Goal: Information Seeking & Learning: Learn about a topic

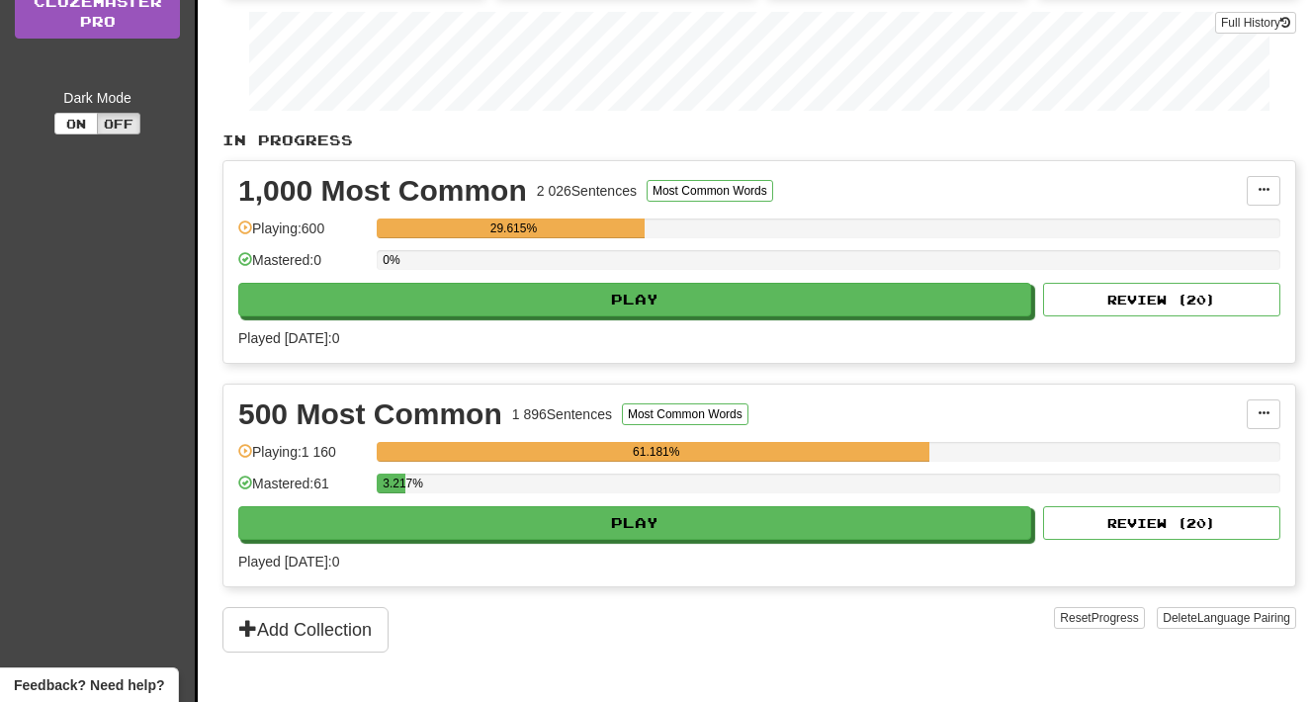
scroll to position [431, 0]
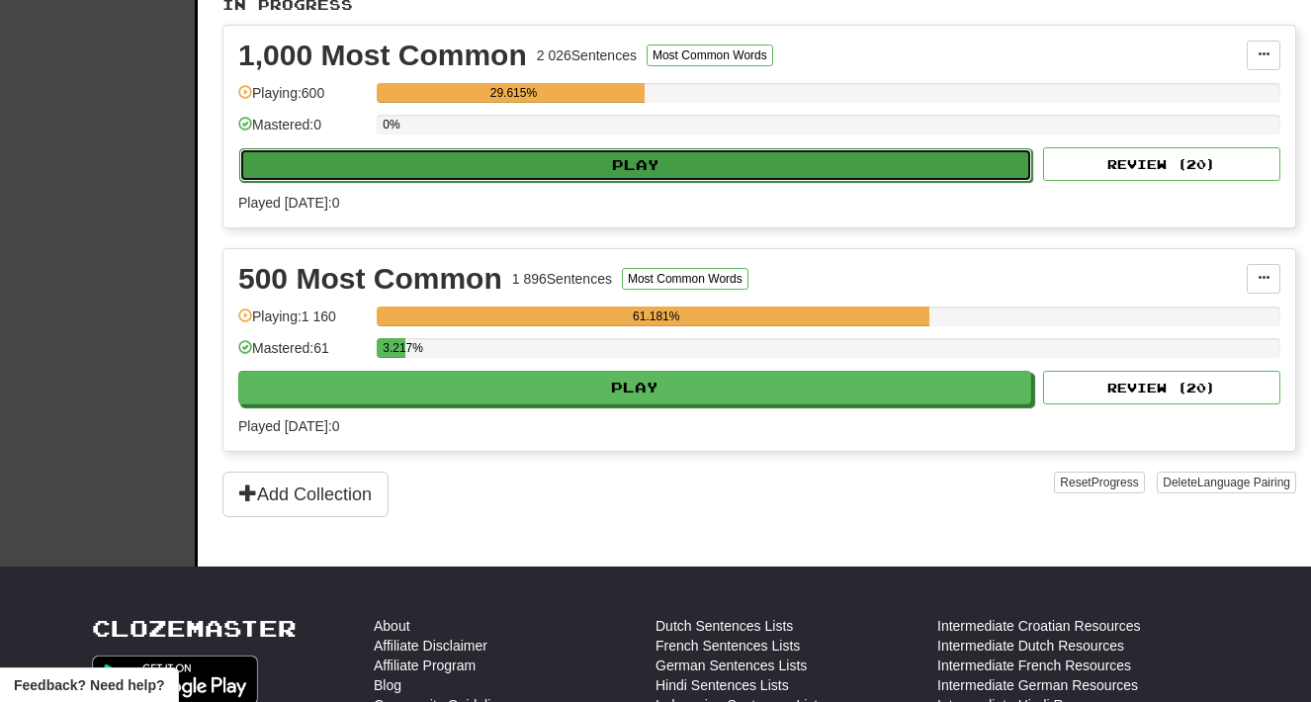
click at [516, 158] on button "Play" at bounding box center [635, 165] width 793 height 34
select select "**"
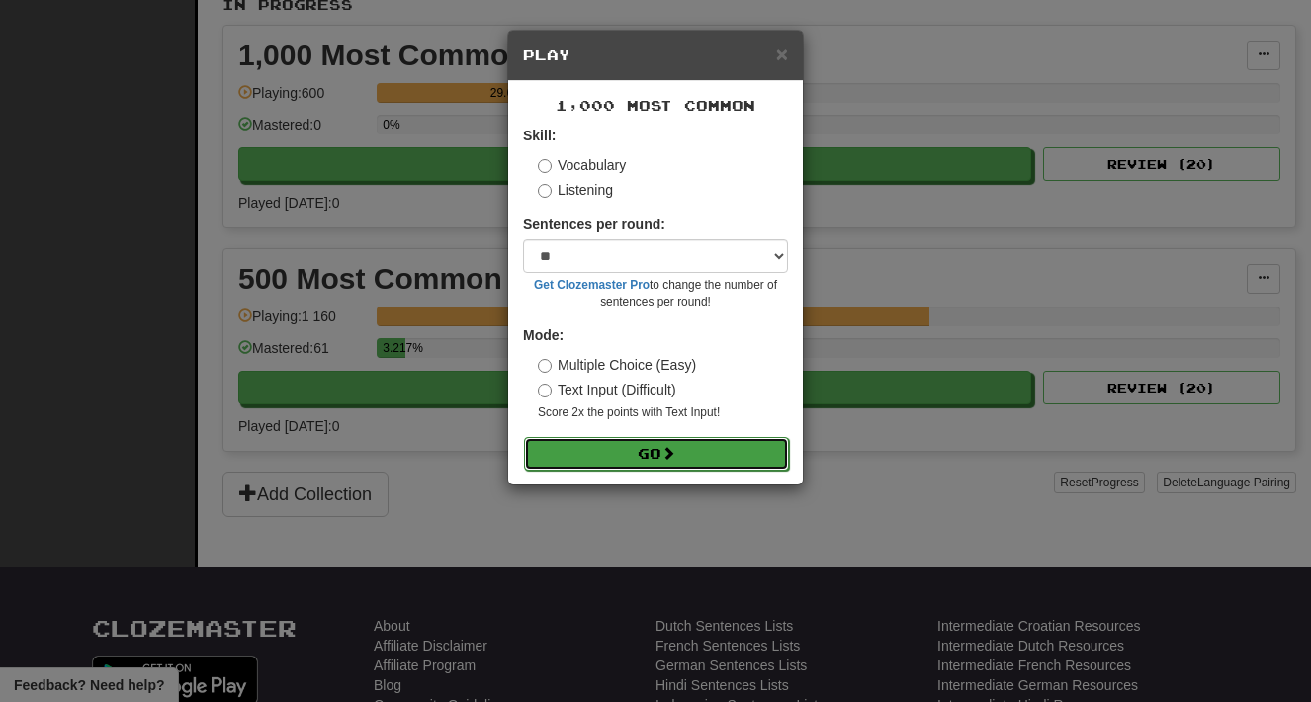
click at [572, 468] on button "Go" at bounding box center [656, 454] width 265 height 34
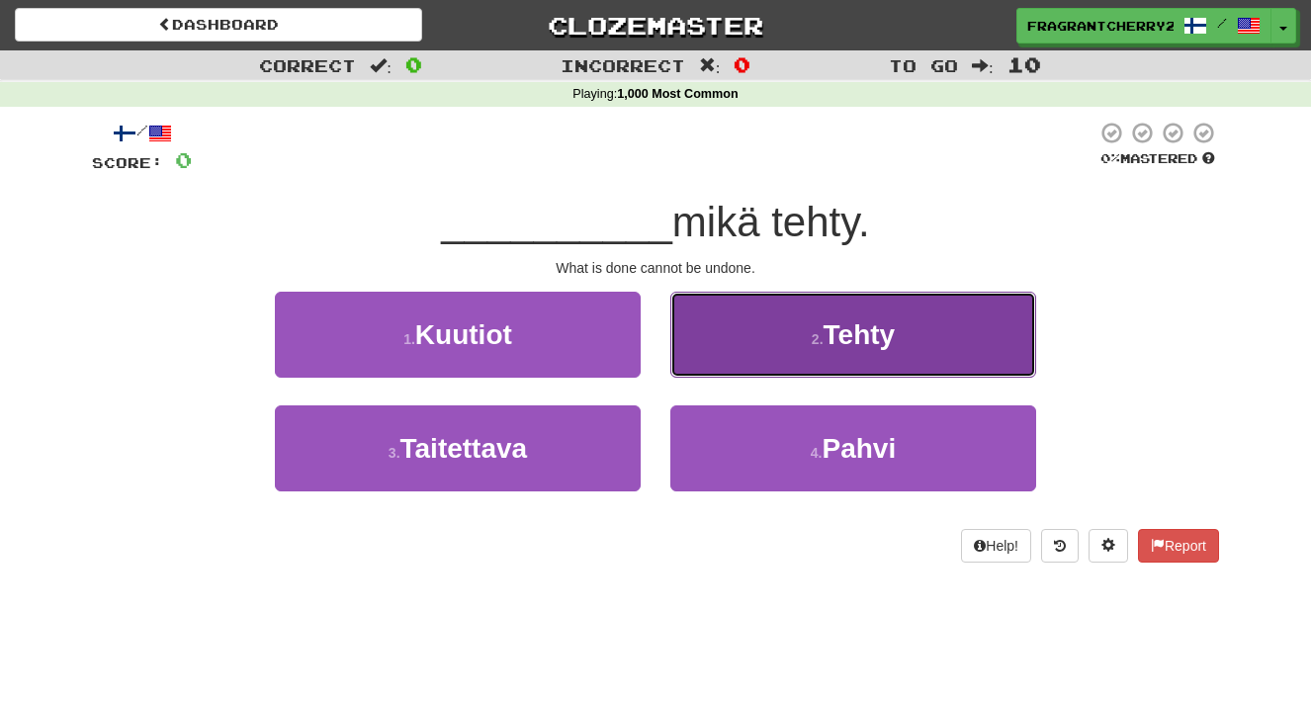
click at [736, 351] on button "2 . Tehty" at bounding box center [854, 335] width 366 height 86
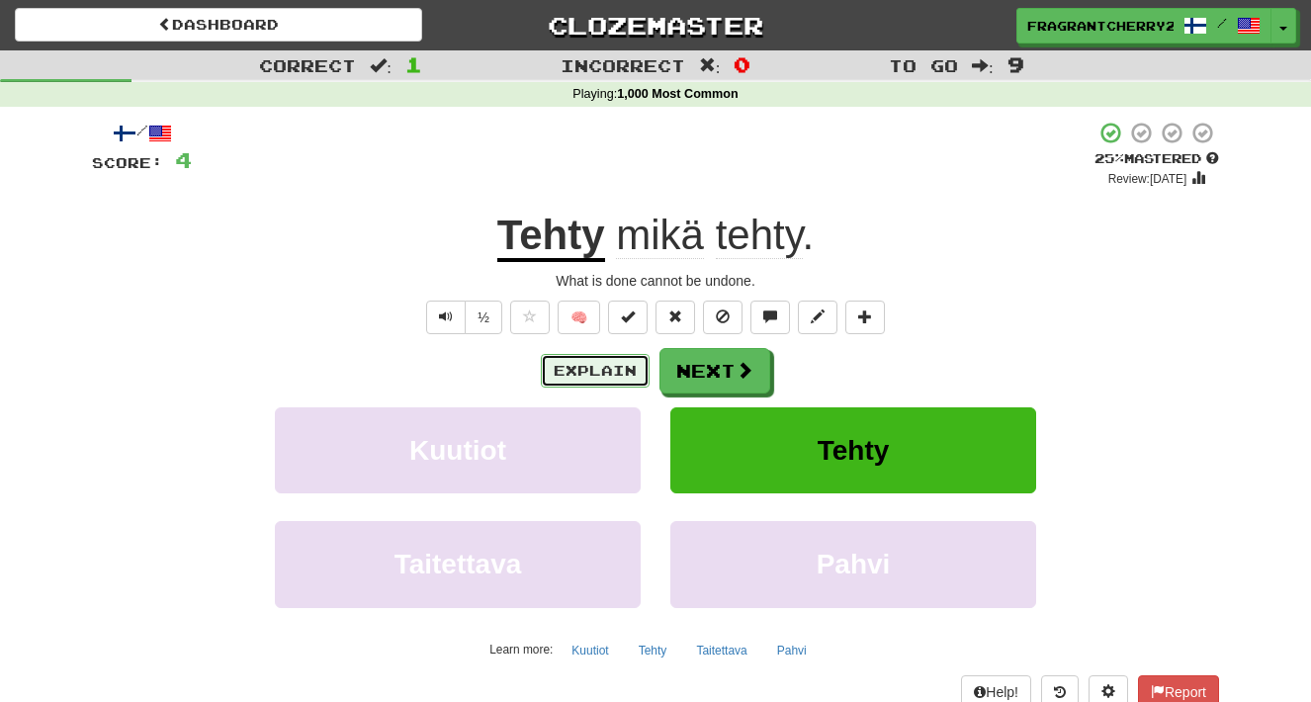
click at [602, 377] on button "Explain" at bounding box center [595, 371] width 109 height 34
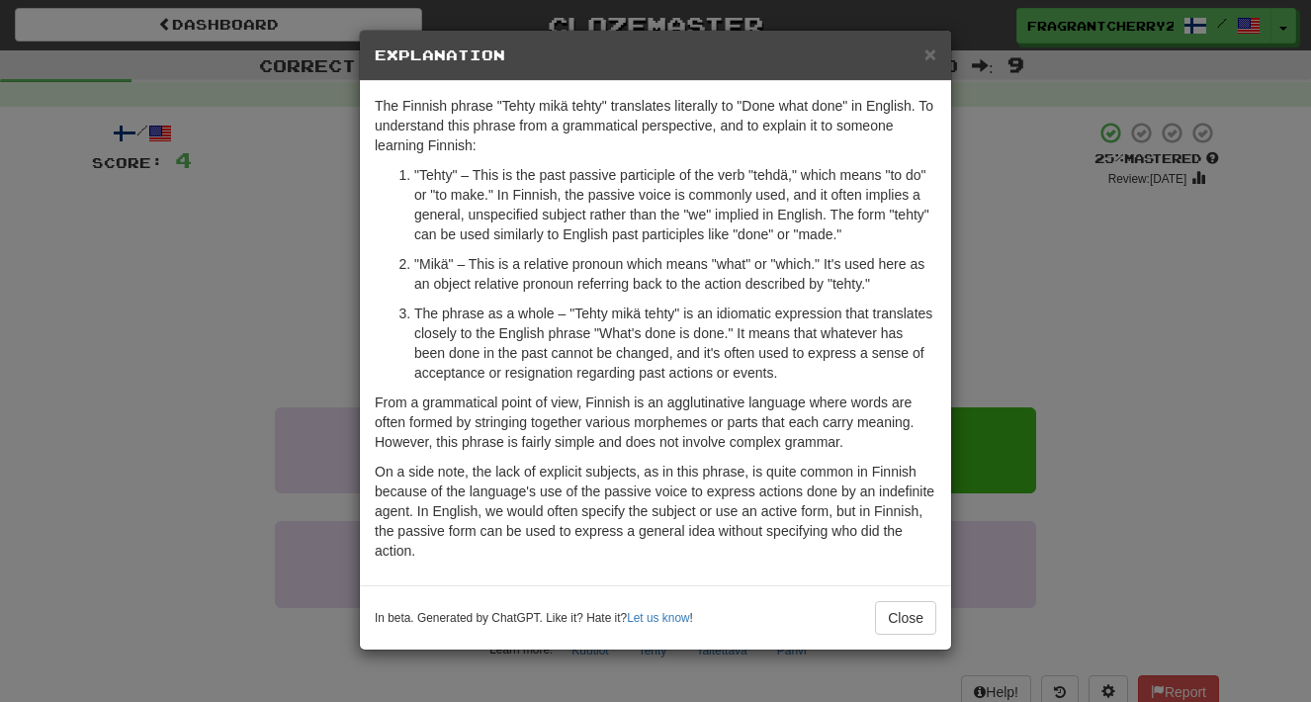
click at [347, 331] on div "× Explanation The Finnish phrase "Tehty mikä tehty" translates literally to "Do…" at bounding box center [655, 351] width 1311 height 702
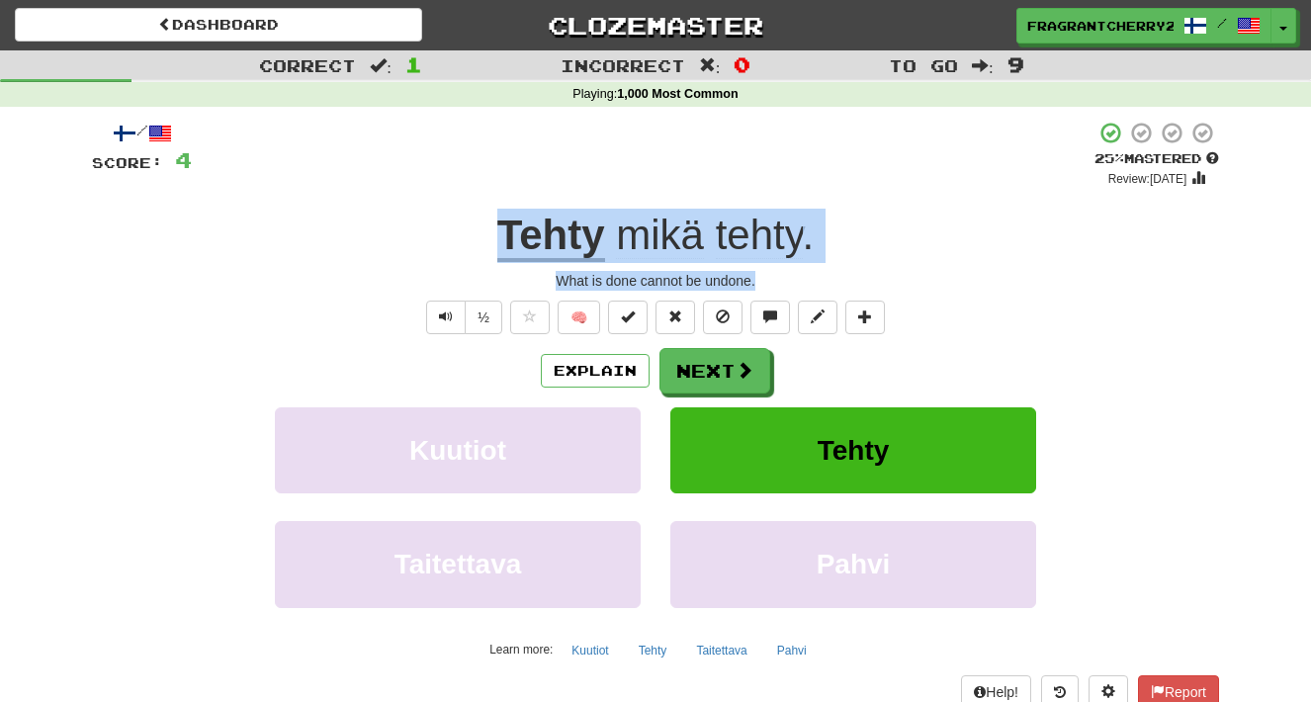
drag, startPoint x: 764, startPoint y: 287, endPoint x: 488, endPoint y: 254, distance: 277.9
click at [488, 254] on div "/ Score: 4 + 4 25 % Mastered Review: [DATE] Tehty mikä tehty . What is done can…" at bounding box center [656, 431] width 1128 height 620
copy div "Tehty mikä tehty . What is done cannot be undone."
click at [718, 380] on button "Next" at bounding box center [716, 371] width 111 height 45
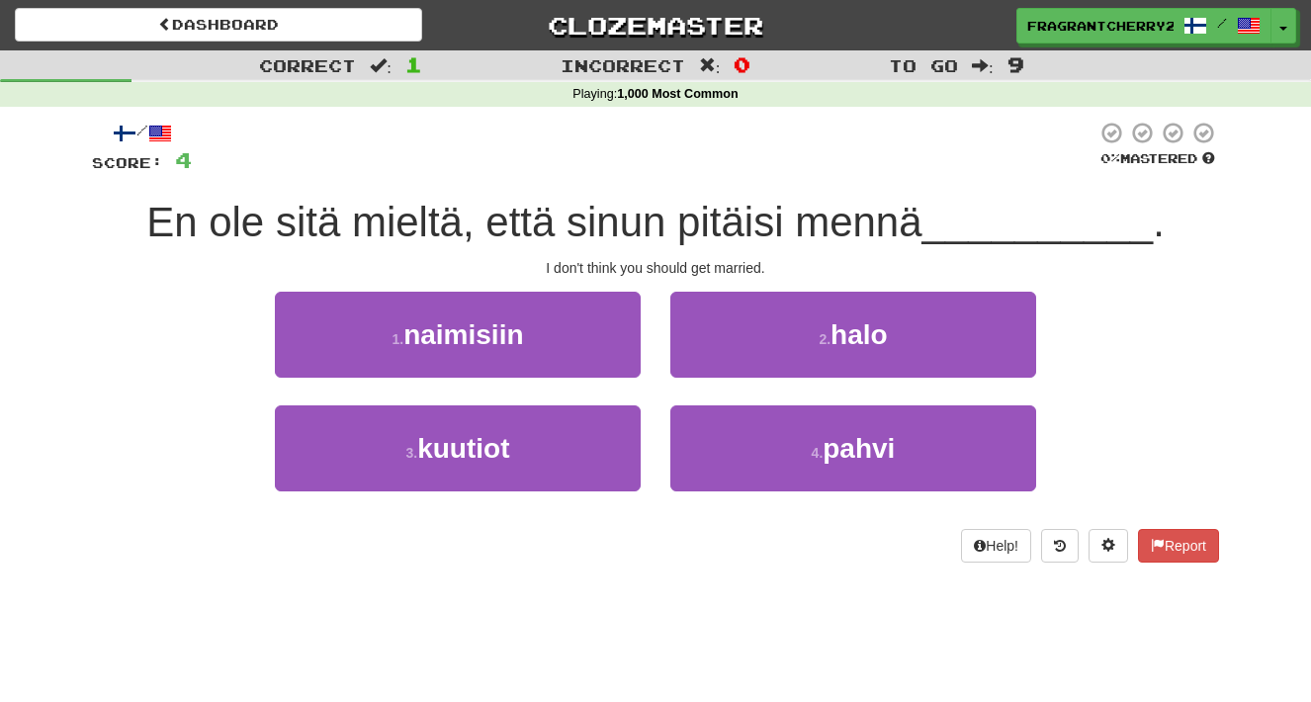
click at [658, 343] on div "2 . halo" at bounding box center [854, 349] width 396 height 114
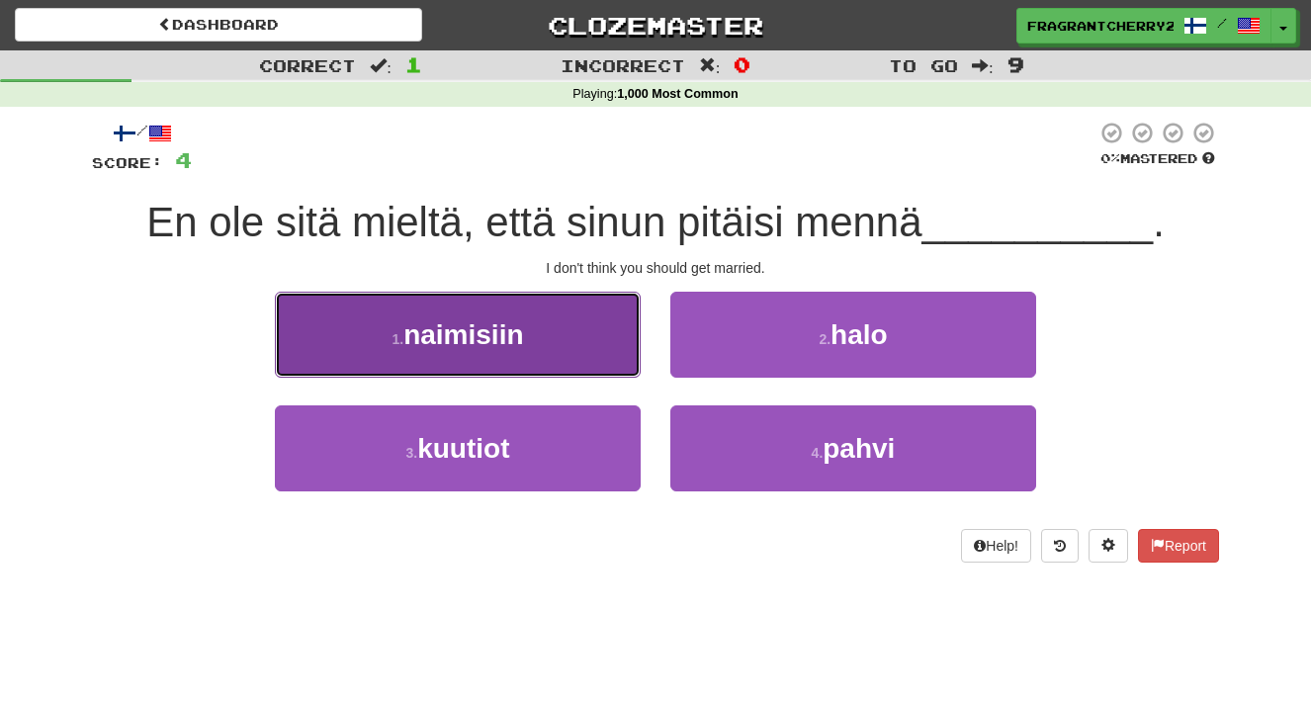
click at [580, 350] on button "1 . naimisiin" at bounding box center [458, 335] width 366 height 86
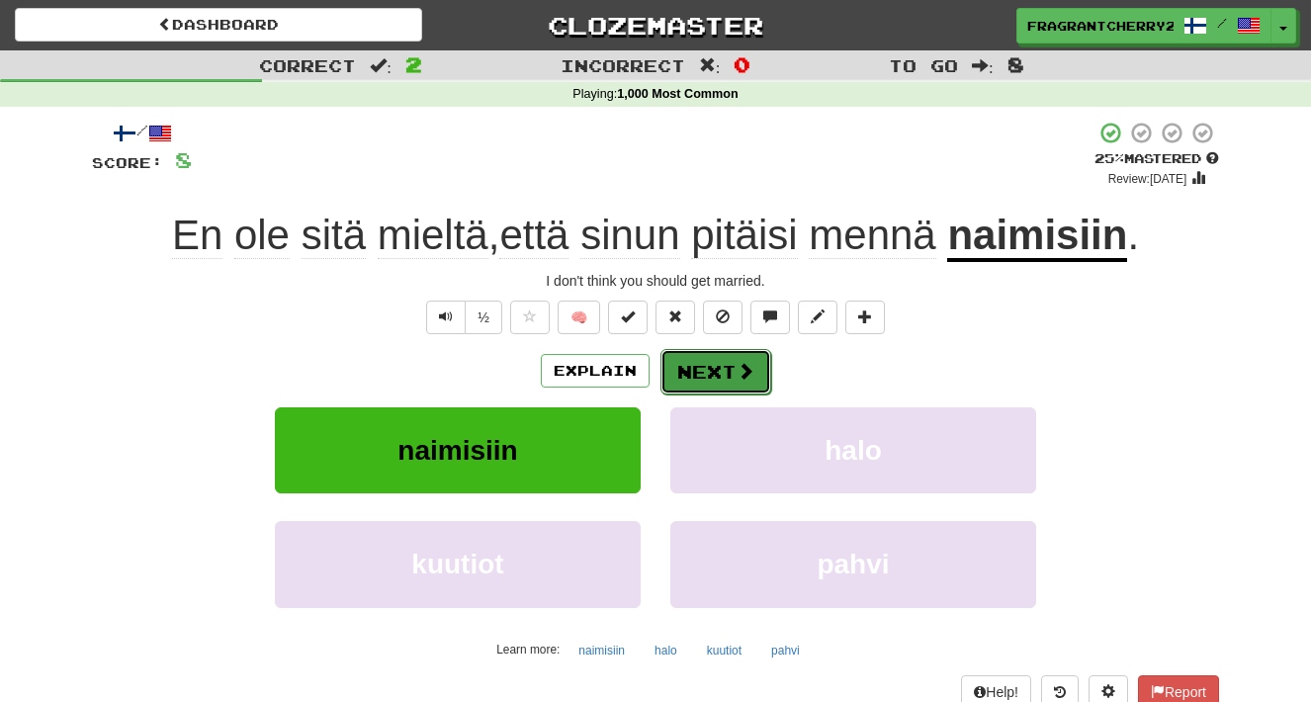
click at [723, 381] on button "Next" at bounding box center [716, 371] width 111 height 45
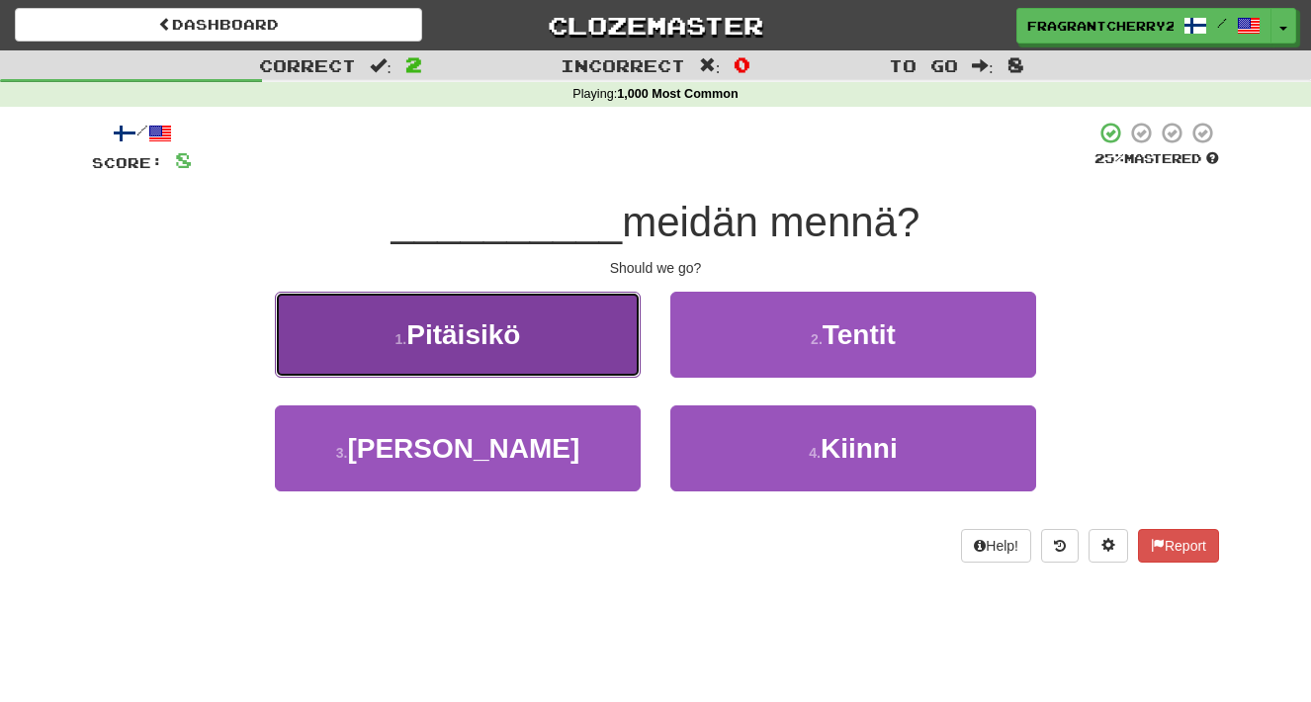
click at [602, 331] on button "1 . Pitäisikö" at bounding box center [458, 335] width 366 height 86
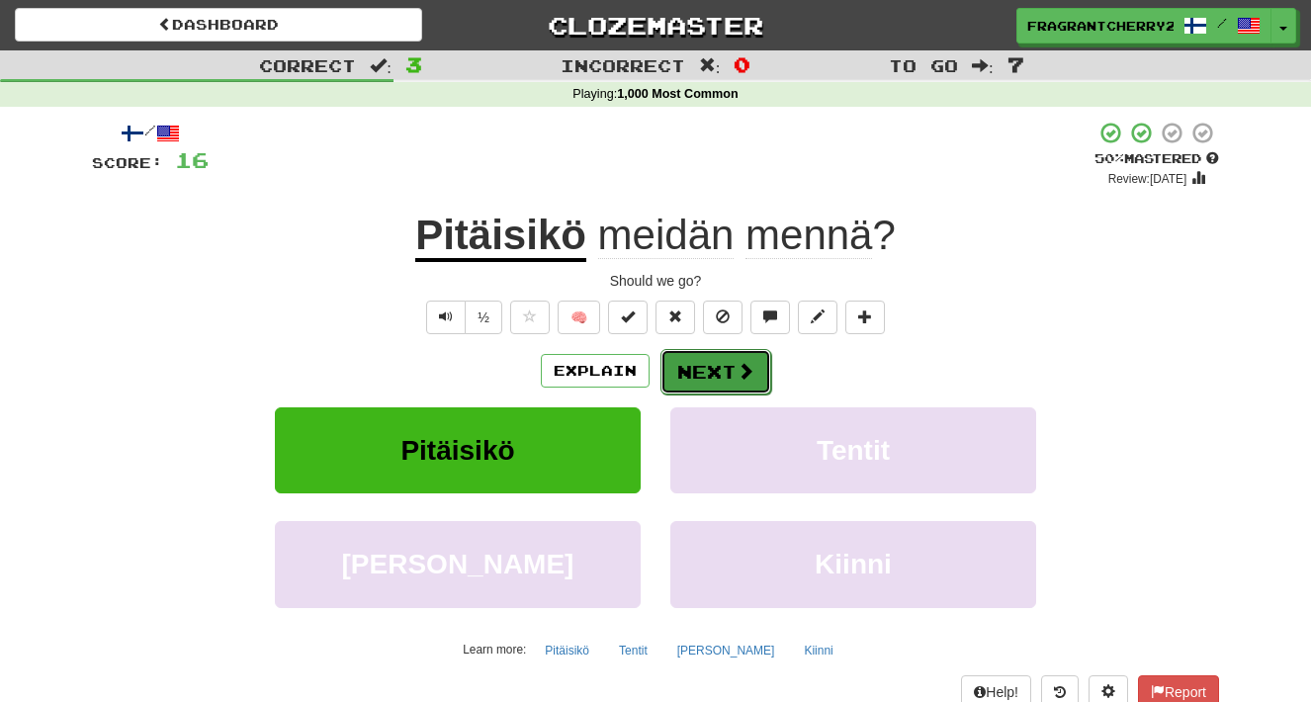
click at [712, 373] on button "Next" at bounding box center [716, 371] width 111 height 45
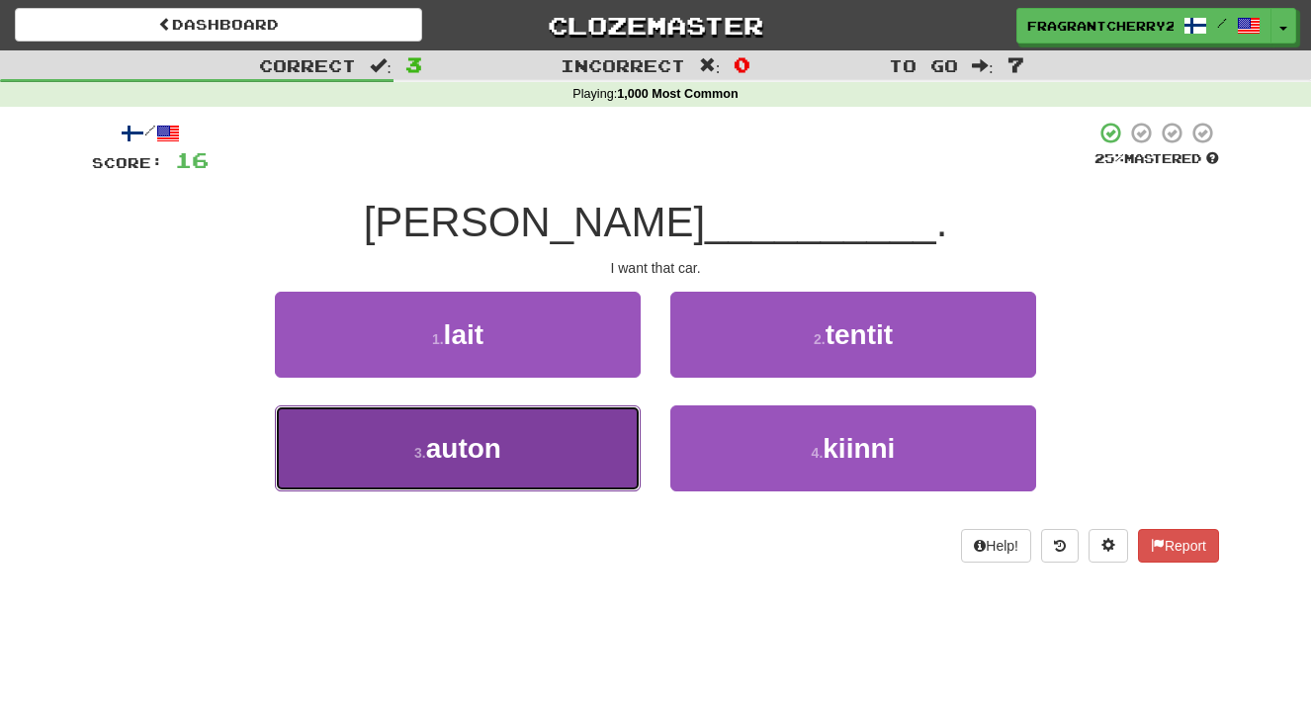
click at [608, 442] on button "3 . auton" at bounding box center [458, 449] width 366 height 86
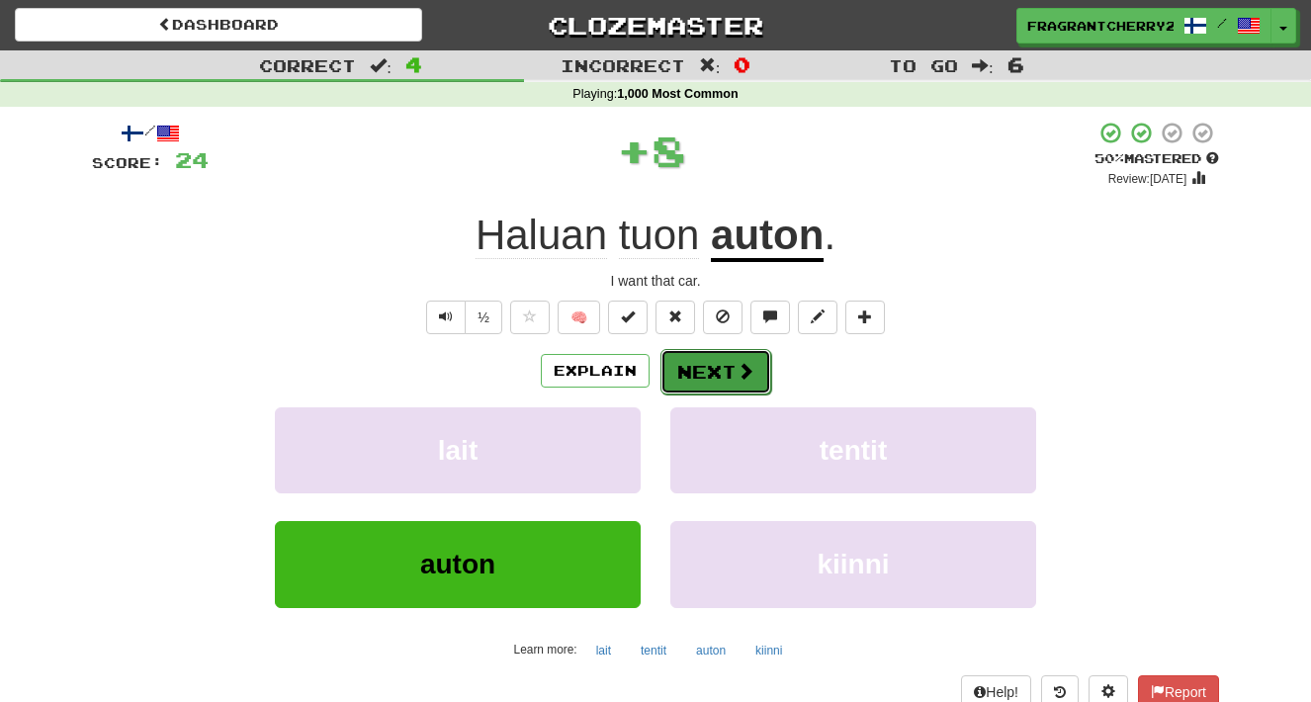
click at [712, 379] on button "Next" at bounding box center [716, 371] width 111 height 45
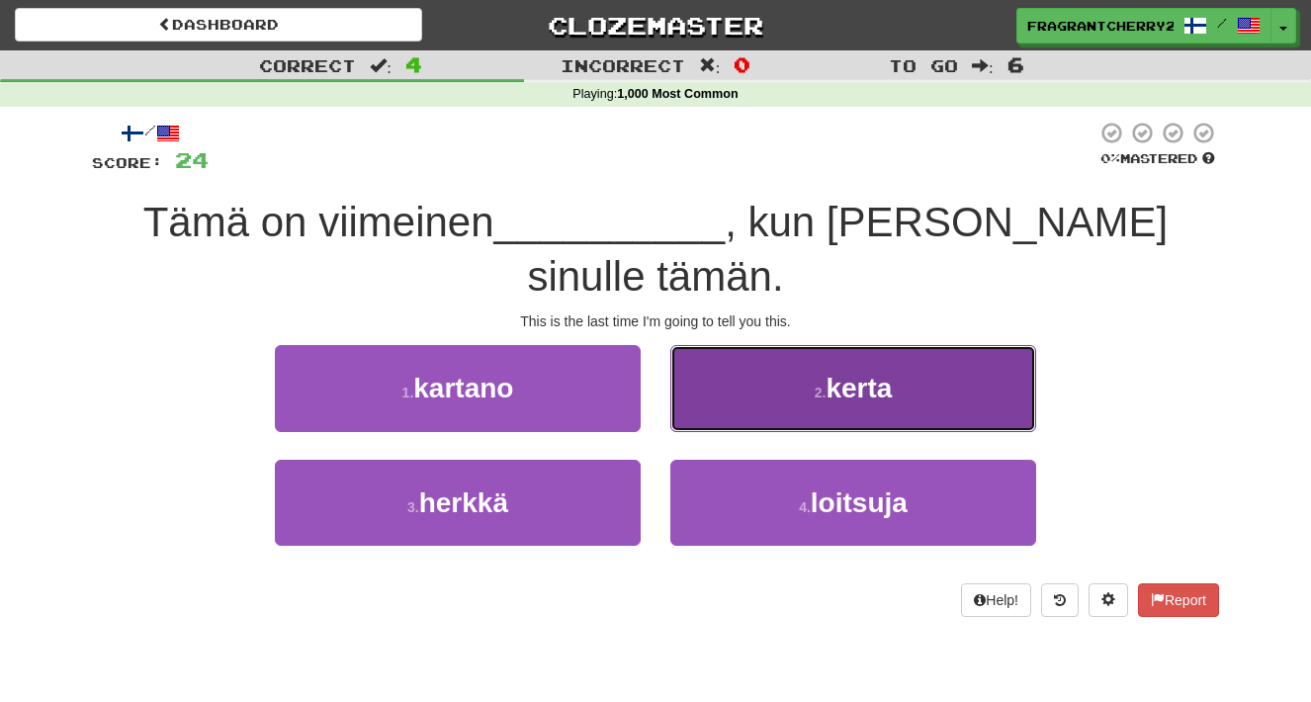
click at [710, 353] on button "2 . kerta" at bounding box center [854, 388] width 366 height 86
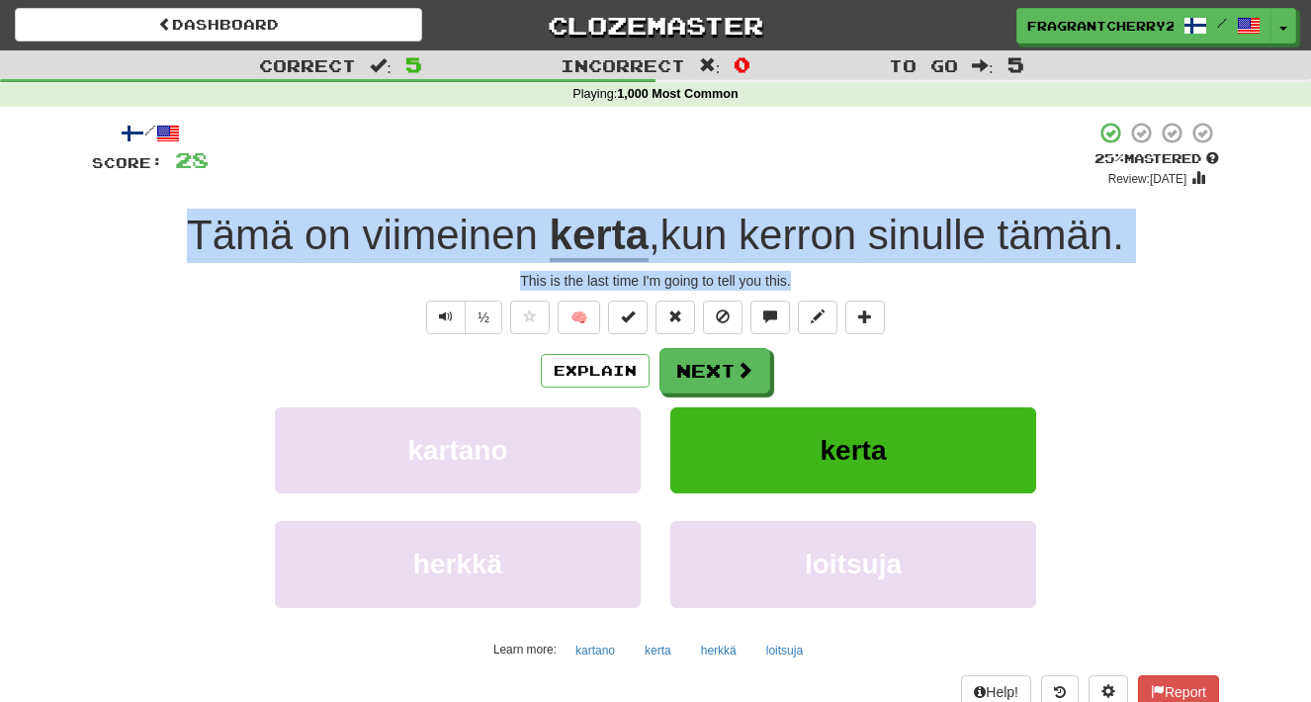
drag, startPoint x: 803, startPoint y: 282, endPoint x: 175, endPoint y: 250, distance: 628.8
click at [175, 250] on div "/ Score: 28 + 4 25 % Mastered Review: [DATE] Tämä on viimeinen kerta , kun kerr…" at bounding box center [656, 431] width 1128 height 620
copy div "Tämä on viimeinen kerta , kun [PERSON_NAME] sinulle tämän . This is the last ti…"
click at [700, 381] on button "Next" at bounding box center [716, 371] width 111 height 45
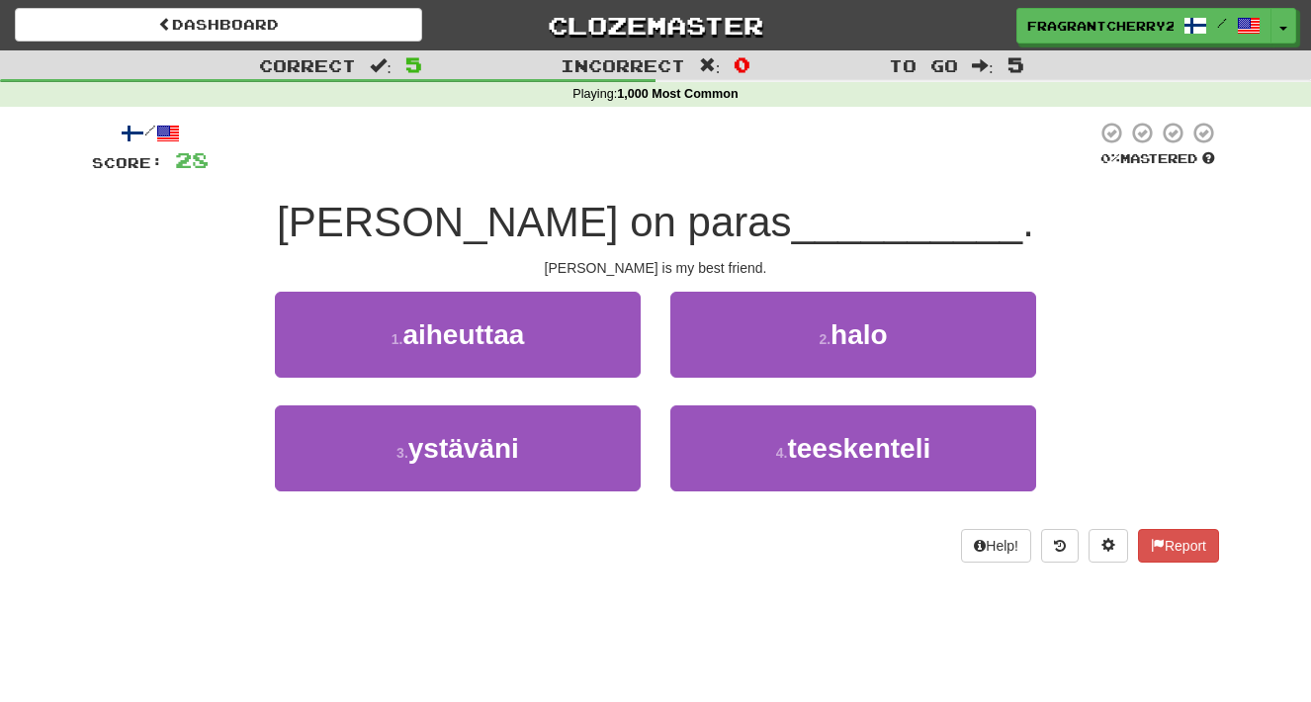
click at [651, 324] on div "1 . aiheuttaa" at bounding box center [458, 349] width 396 height 114
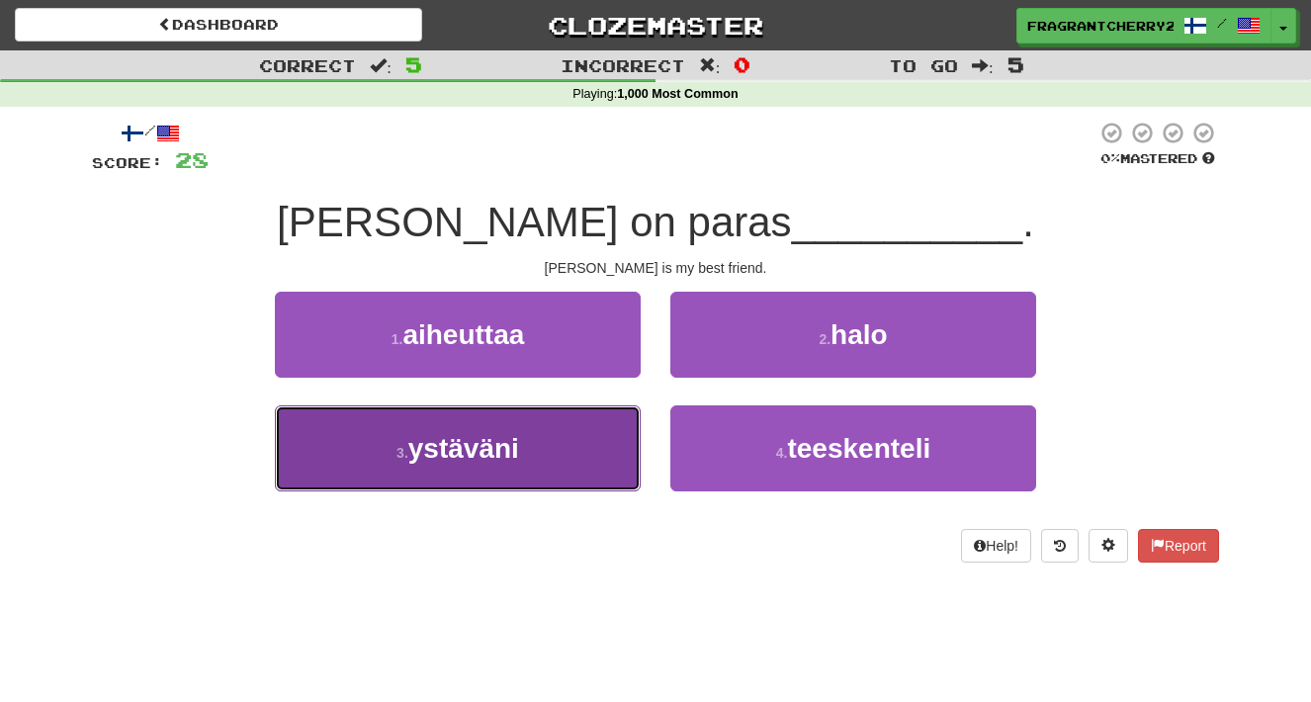
click at [601, 437] on button "3 . ystäväni" at bounding box center [458, 449] width 366 height 86
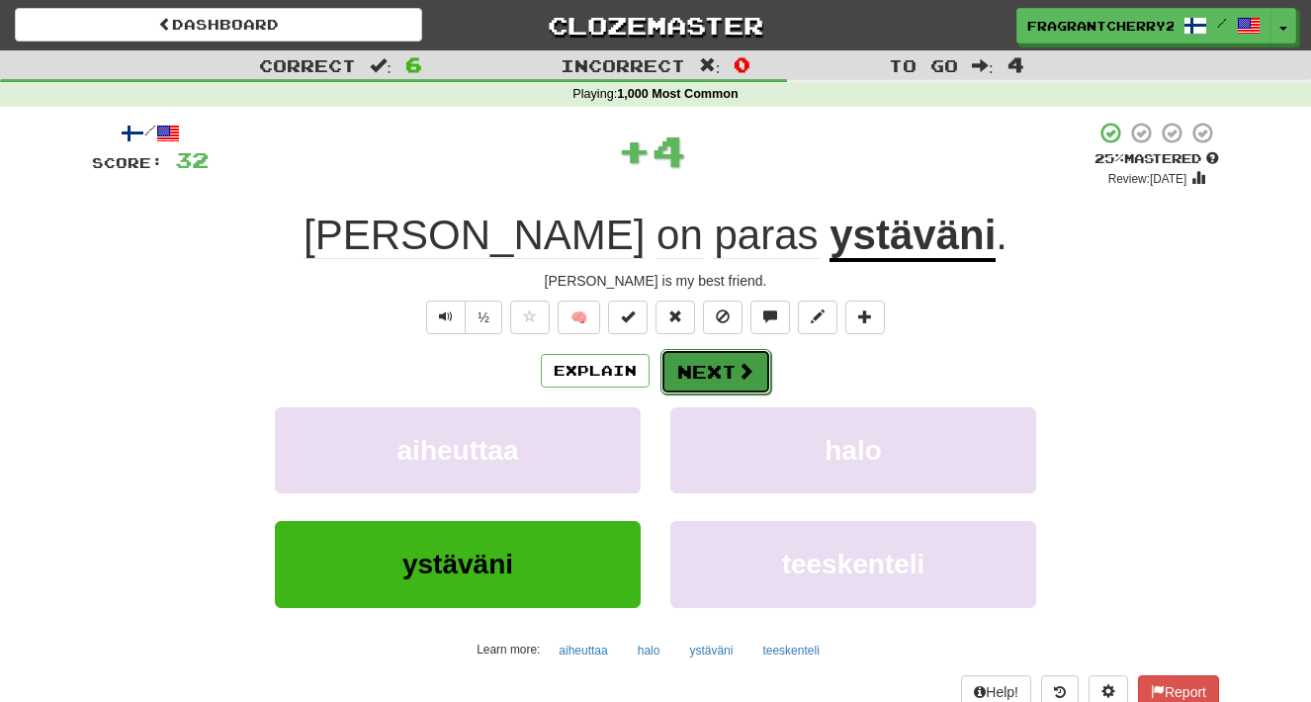
click at [723, 368] on button "Next" at bounding box center [716, 371] width 111 height 45
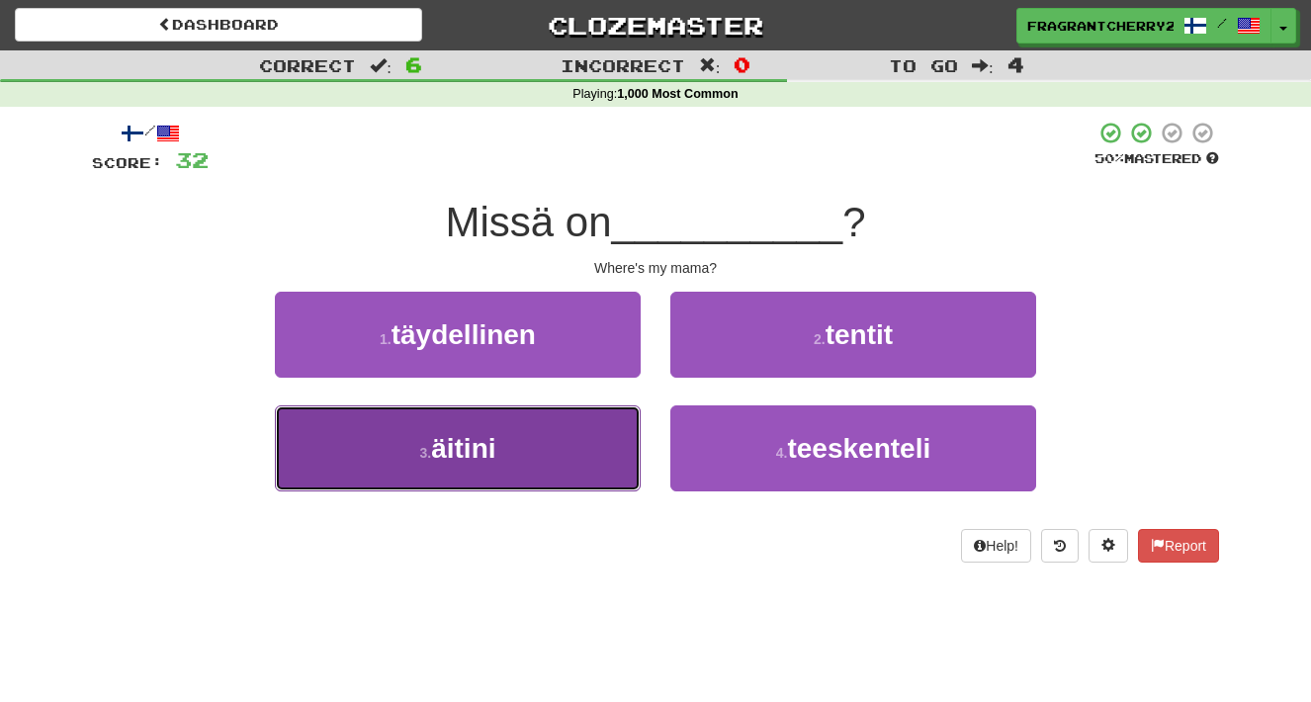
click at [584, 433] on button "3 . äitini" at bounding box center [458, 449] width 366 height 86
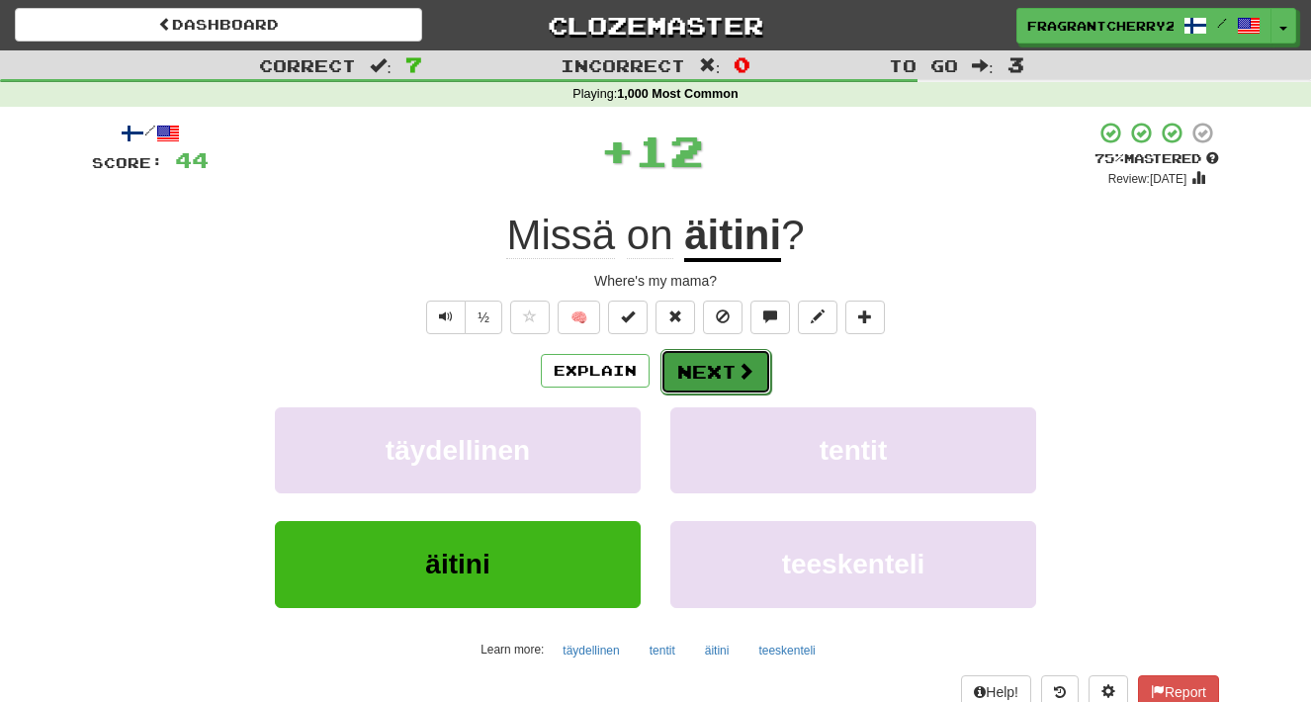
click at [702, 377] on button "Next" at bounding box center [716, 371] width 111 height 45
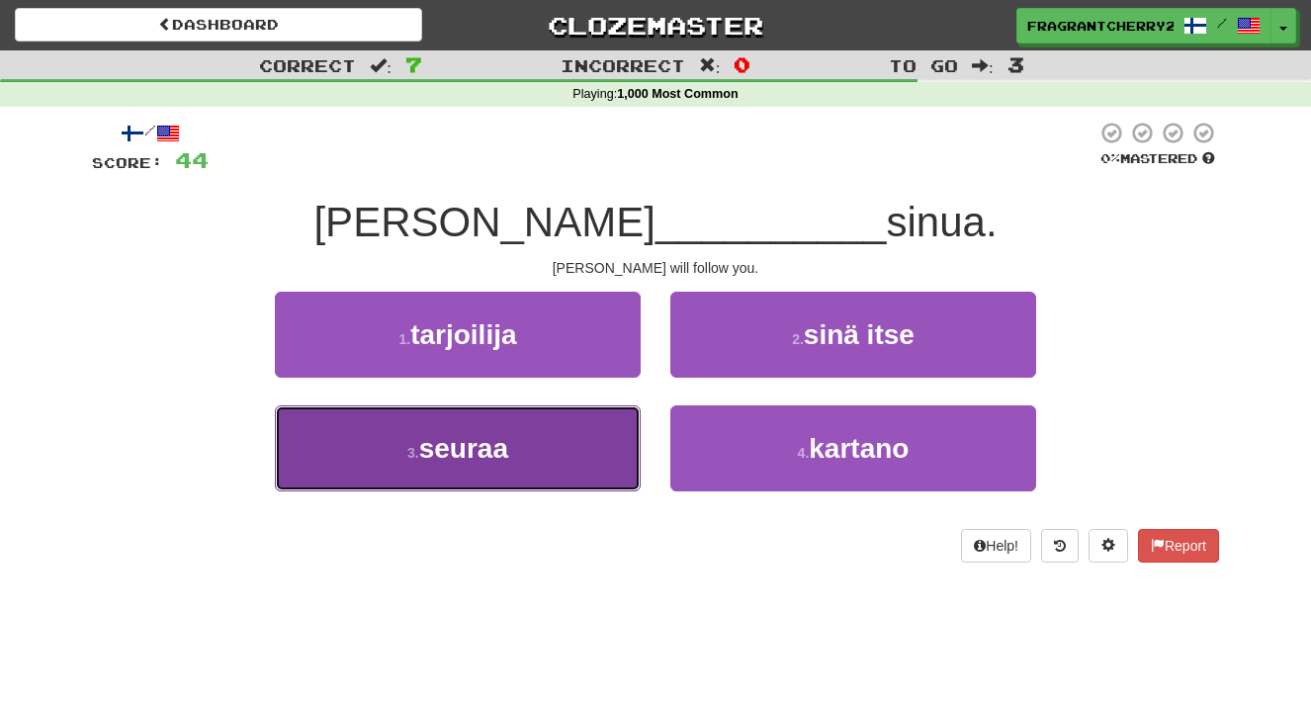
click at [616, 446] on button "3 . seuraa" at bounding box center [458, 449] width 366 height 86
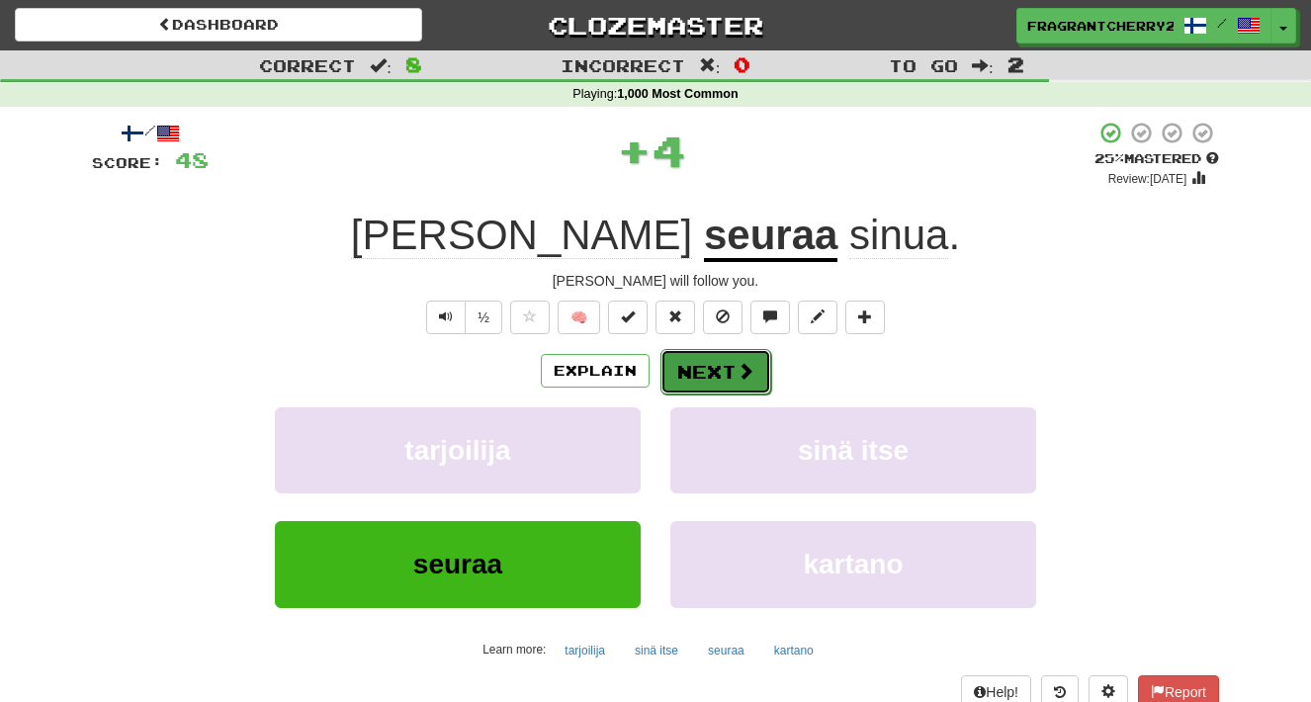
click at [686, 382] on button "Next" at bounding box center [716, 371] width 111 height 45
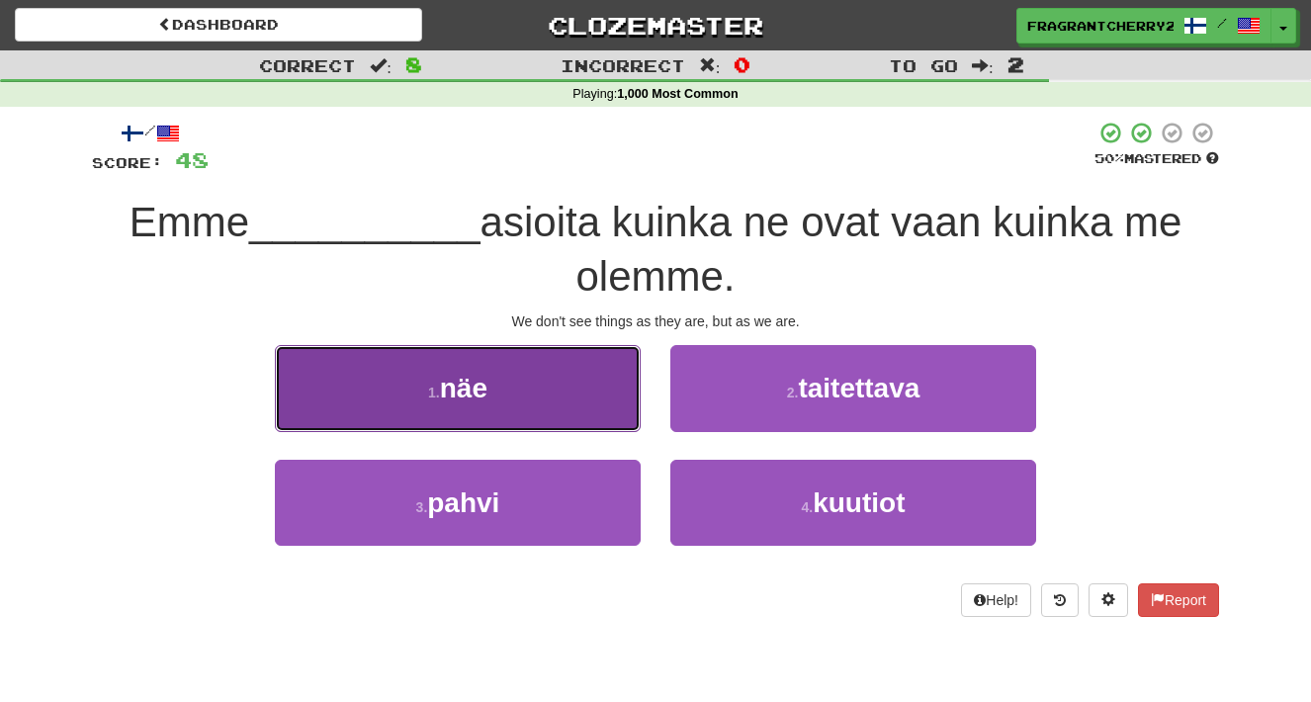
click at [593, 371] on button "1 . näe" at bounding box center [458, 388] width 366 height 86
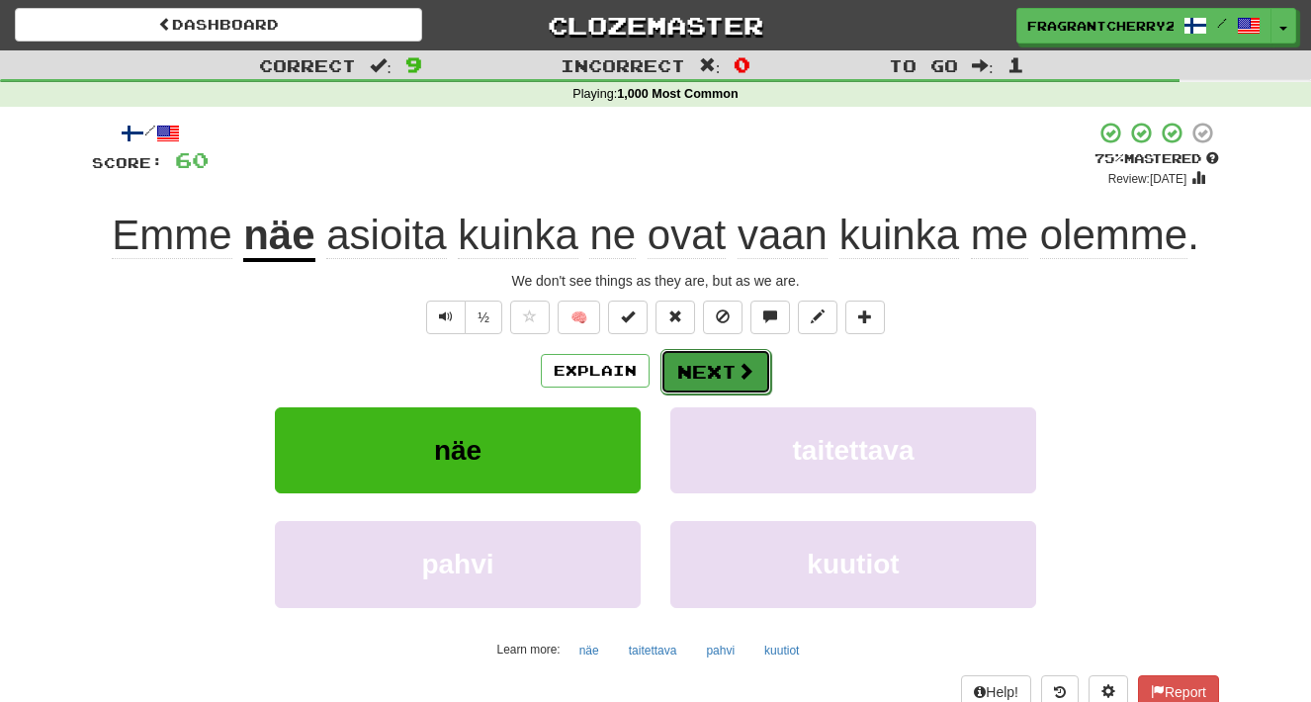
click at [715, 377] on button "Next" at bounding box center [716, 371] width 111 height 45
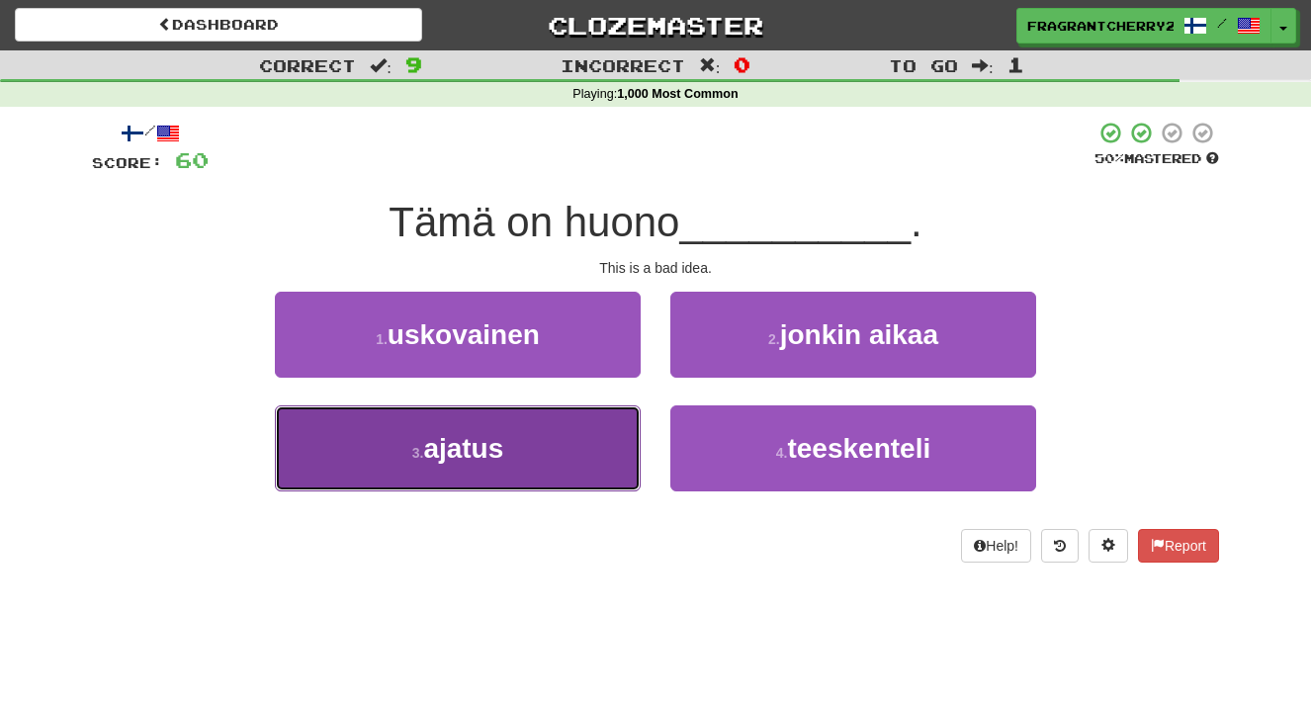
click at [617, 417] on button "3 . ajatus" at bounding box center [458, 449] width 366 height 86
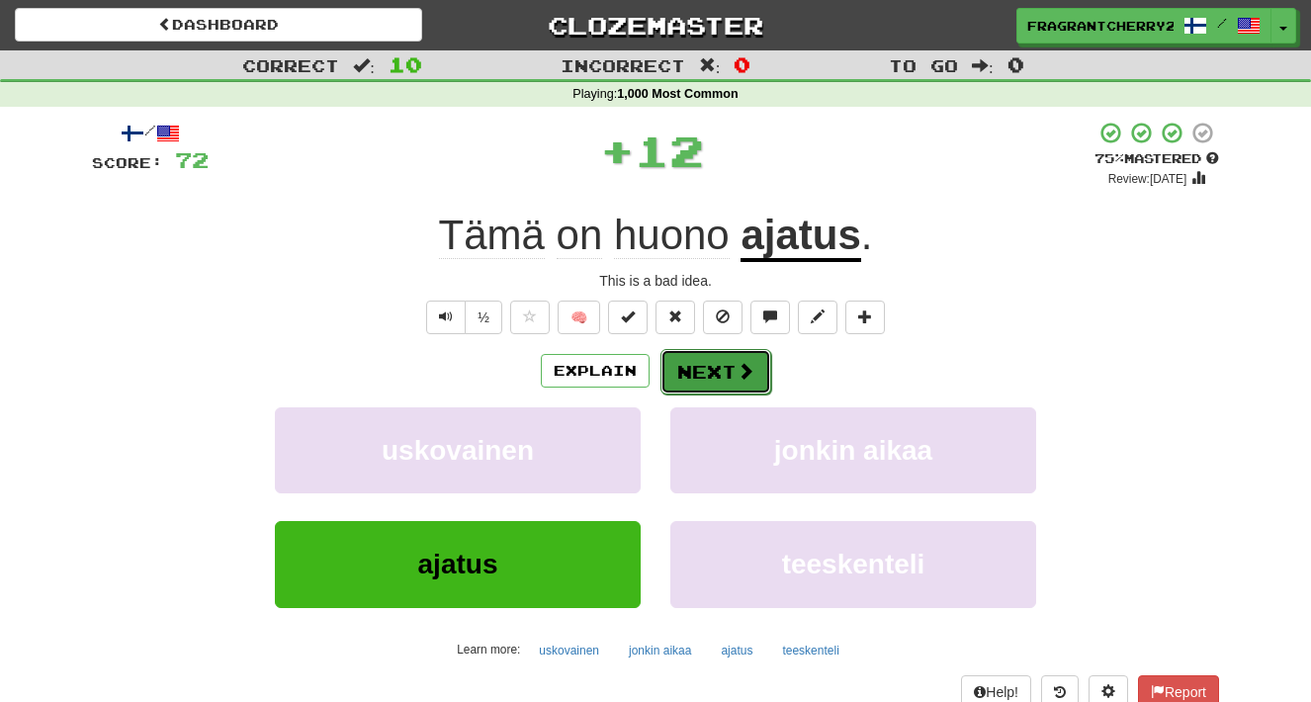
click at [702, 379] on button "Next" at bounding box center [716, 371] width 111 height 45
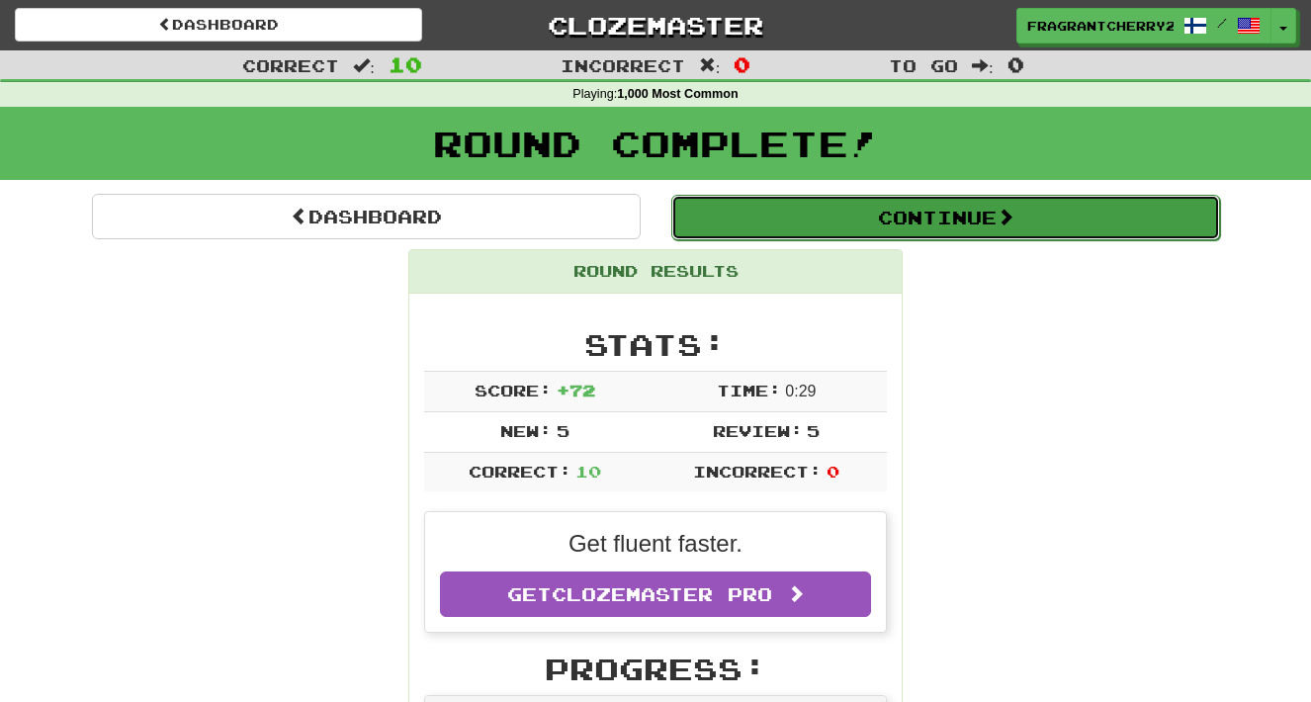
click at [773, 226] on button "Continue" at bounding box center [946, 217] width 549 height 45
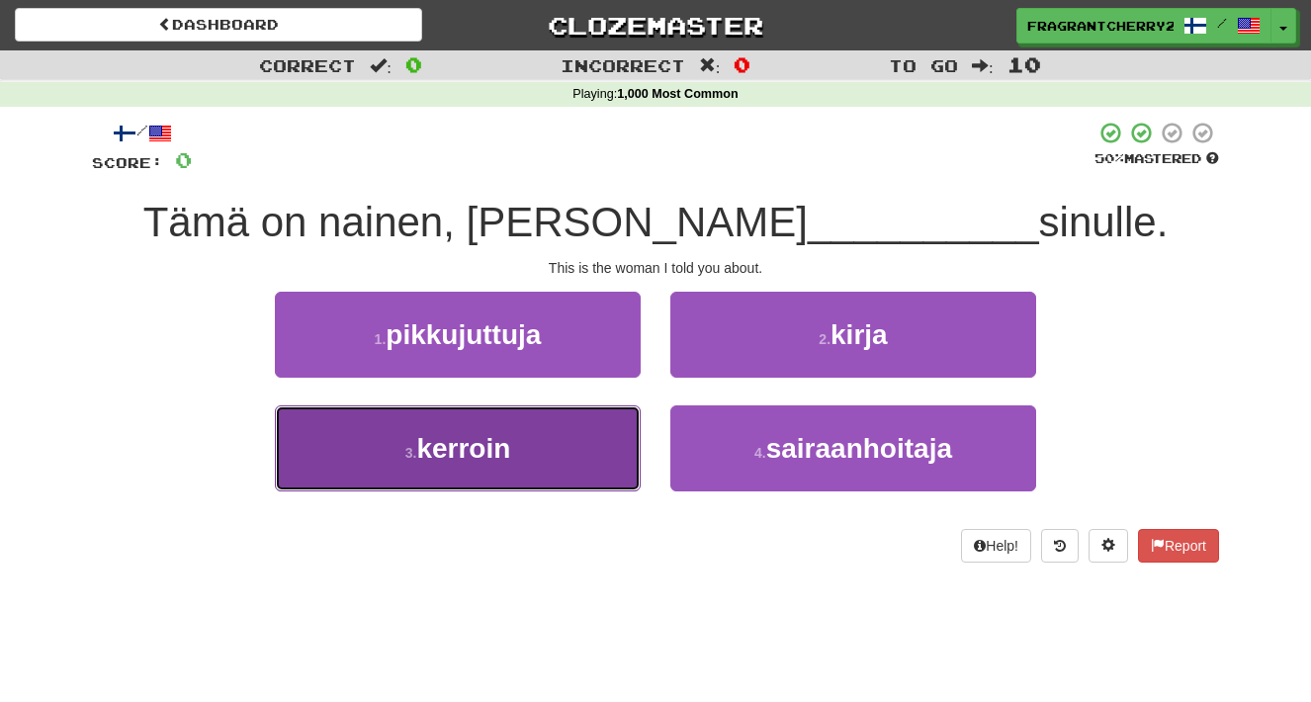
click at [629, 440] on button "3 . kerroin" at bounding box center [458, 449] width 366 height 86
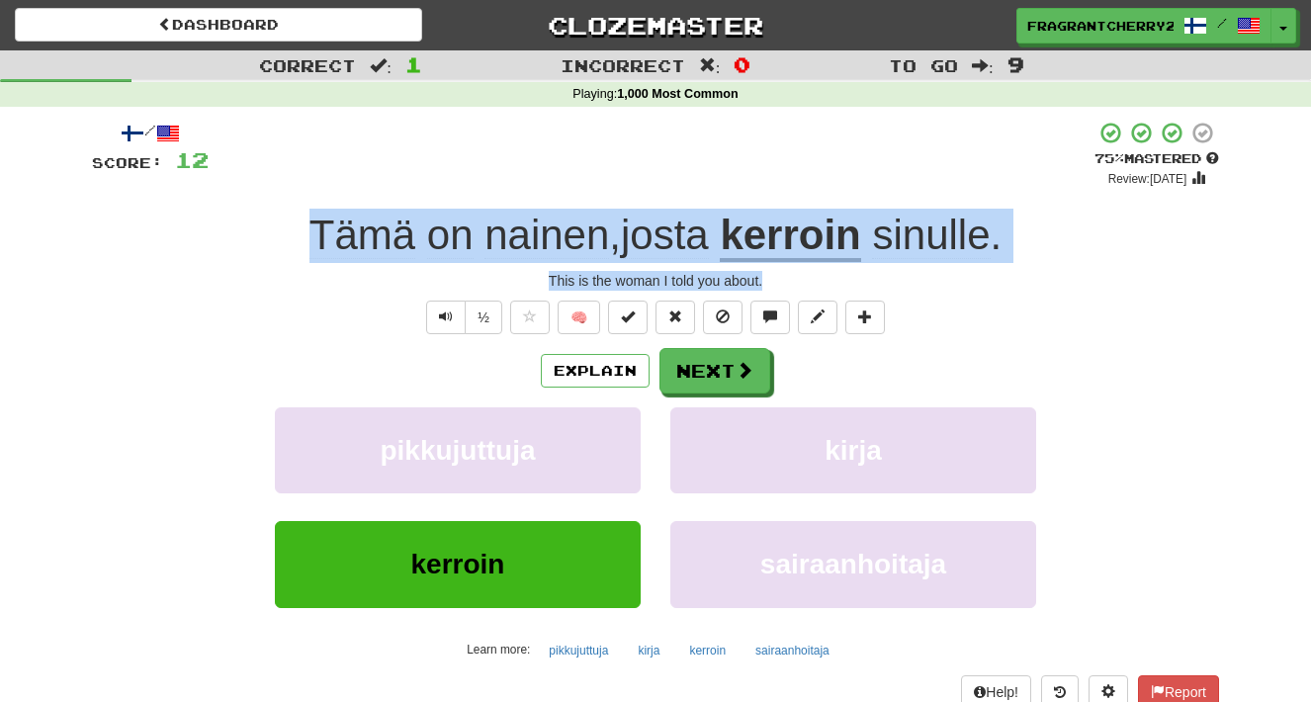
drag, startPoint x: 770, startPoint y: 281, endPoint x: 285, endPoint y: 260, distance: 486.1
click at [285, 258] on div "/ Score: 12 + 12 75 % Mastered Review: [DATE] Tämä on nainen , josta kerroin si…" at bounding box center [656, 431] width 1128 height 620
copy div "Tämä on nainen , josta kerroin sinulle . This is the woman I told you about."
click at [691, 371] on button "Next" at bounding box center [716, 371] width 111 height 45
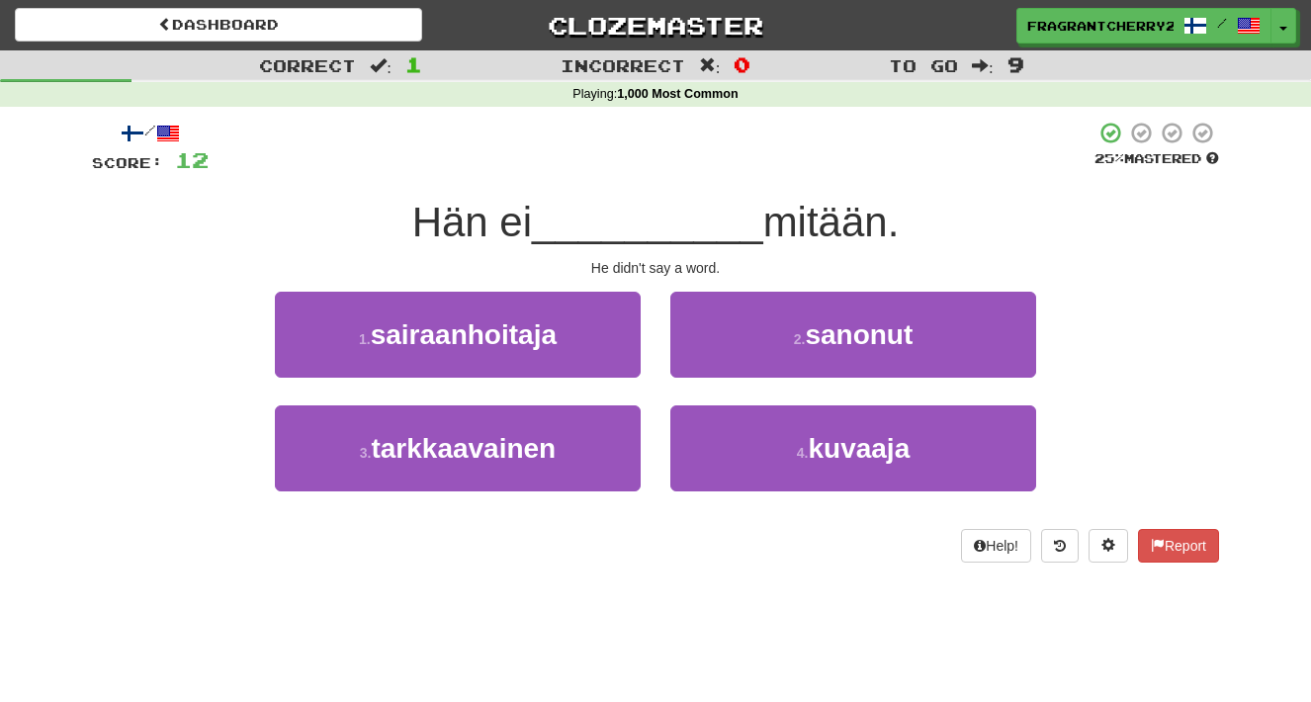
click at [567, 281] on div "/ Score: 12 25 % Mastered Hän ei __________ mitään. He didn't say a word. 1 . s…" at bounding box center [656, 342] width 1128 height 442
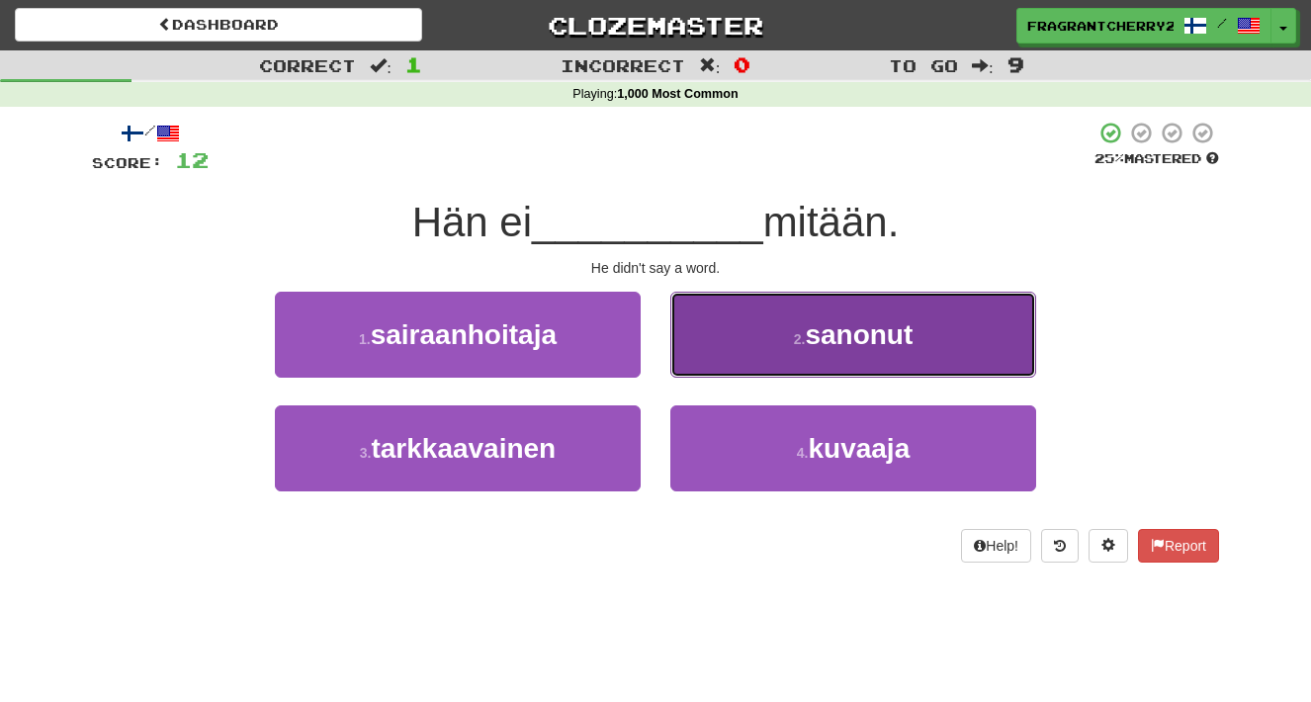
click at [751, 333] on button "2 . sanonut" at bounding box center [854, 335] width 366 height 86
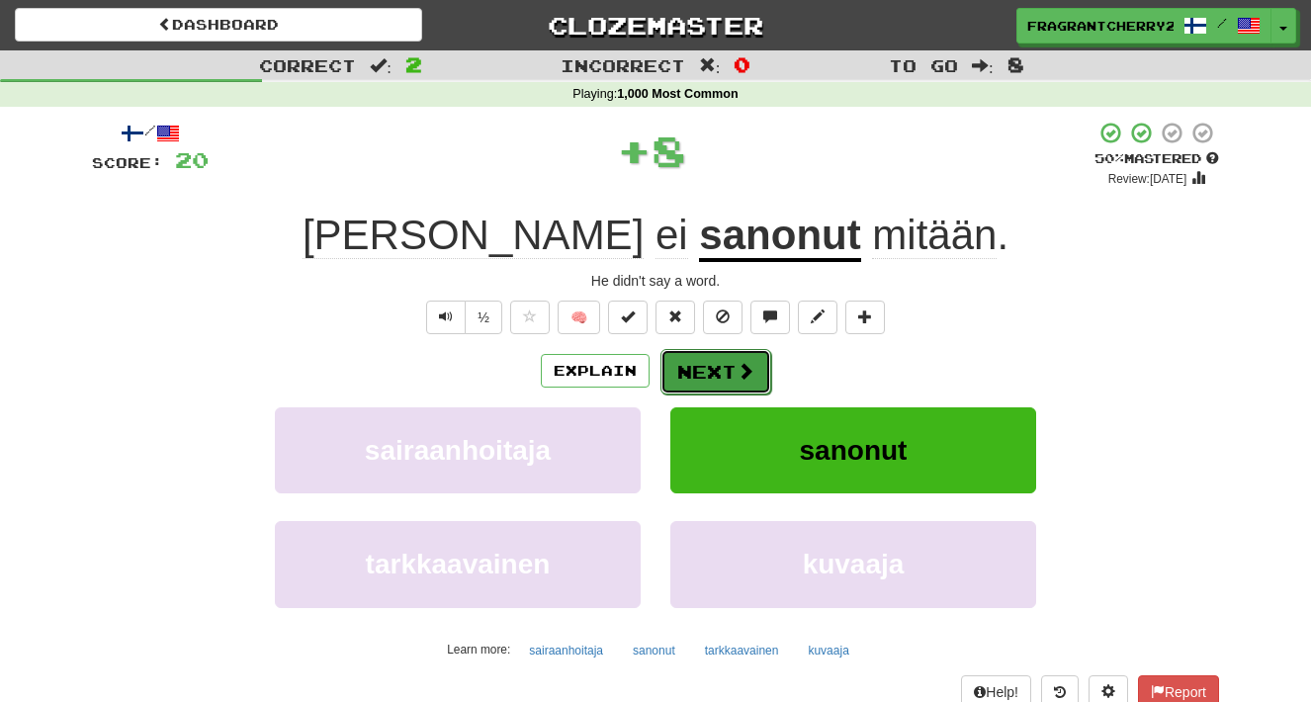
click at [715, 375] on button "Next" at bounding box center [716, 371] width 111 height 45
